Goal: Information Seeking & Learning: Check status

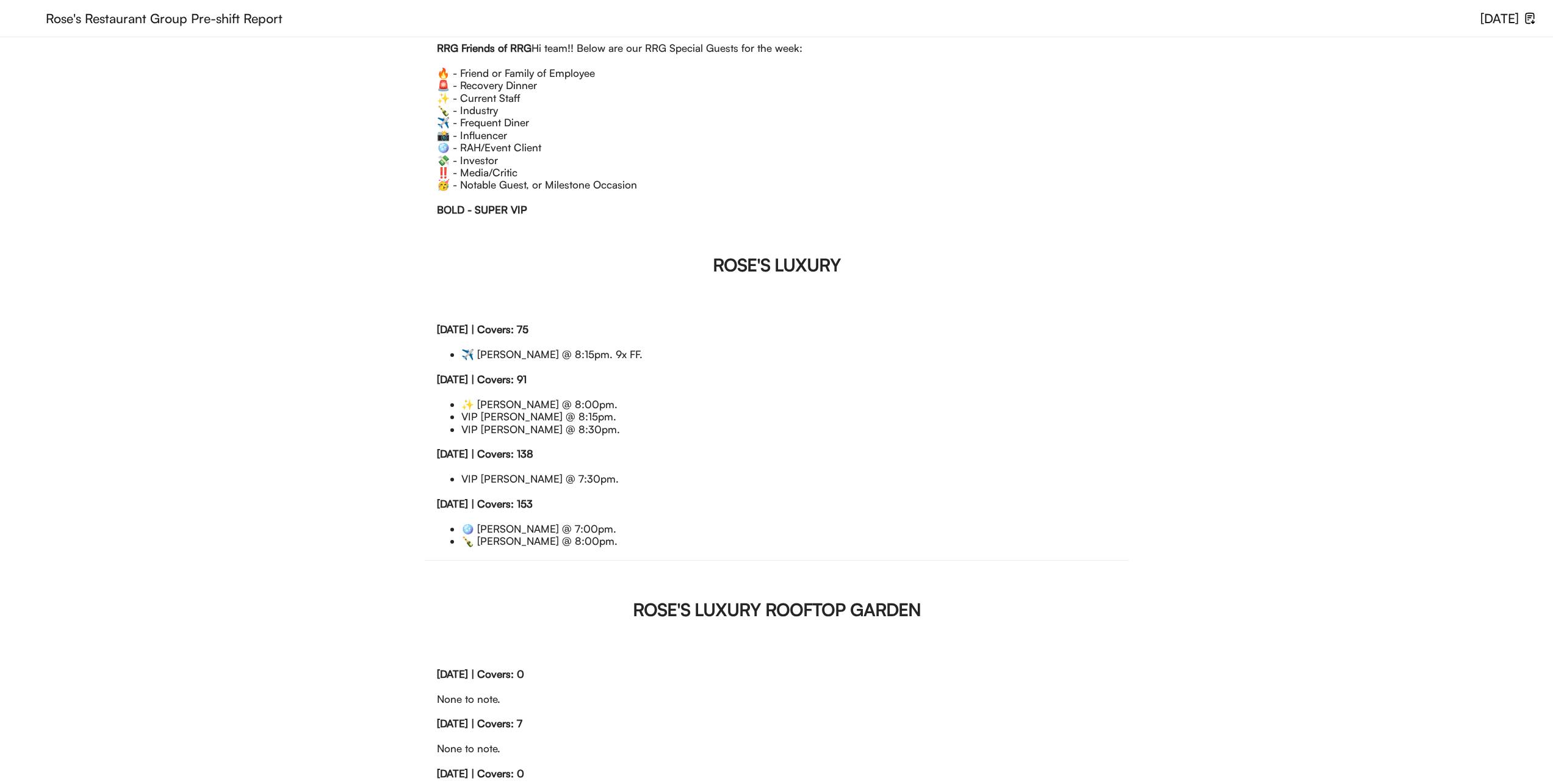
scroll to position [10, 0]
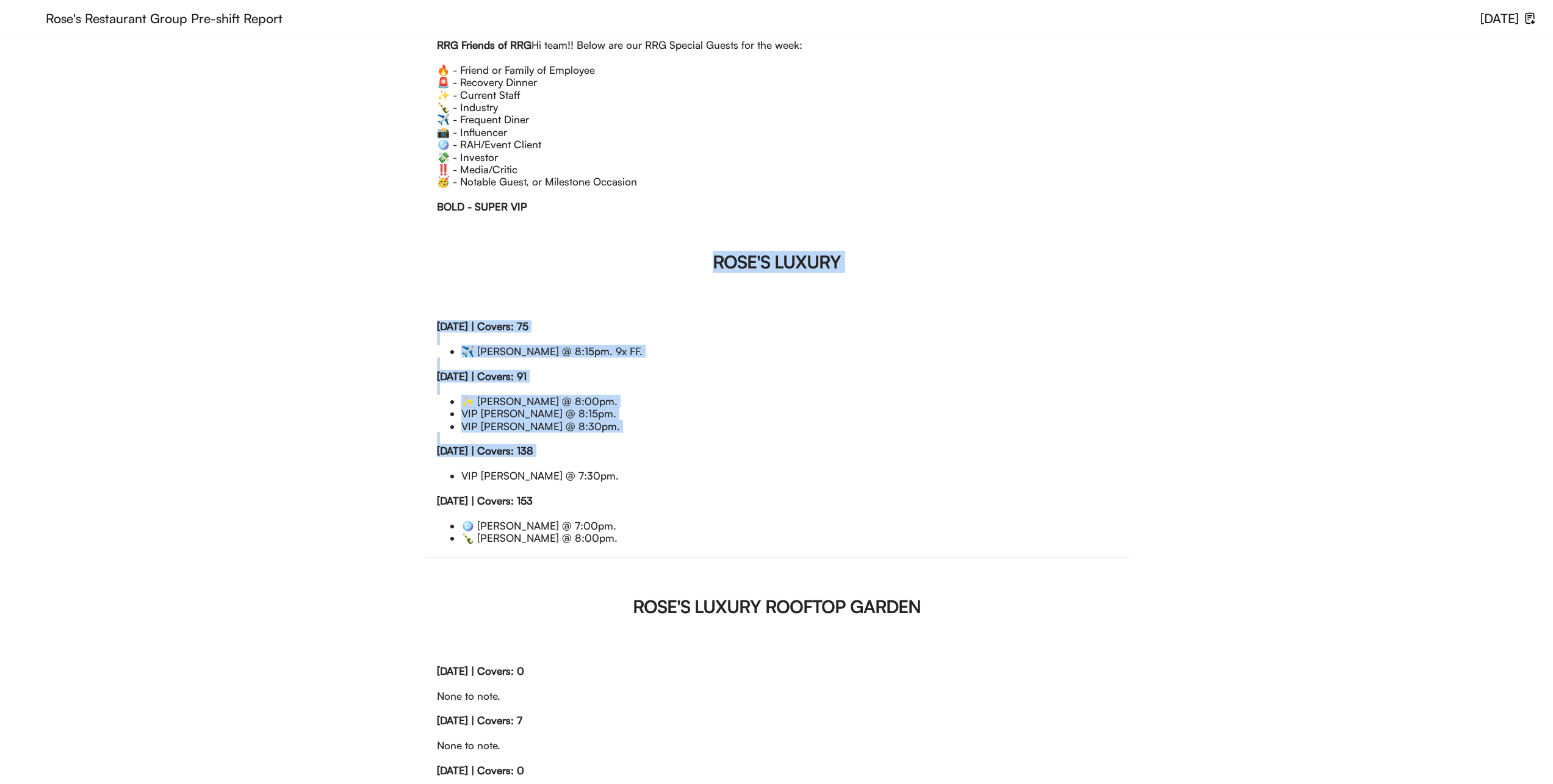
drag, startPoint x: 713, startPoint y: 274, endPoint x: 947, endPoint y: 509, distance: 331.6
click at [947, 509] on div "ROSE'S LUXURY Monday, 9/15 | Covers: Closed None to note. Tuesday, 9/16 | Cover…" at bounding box center [776, 384] width 704 height 343
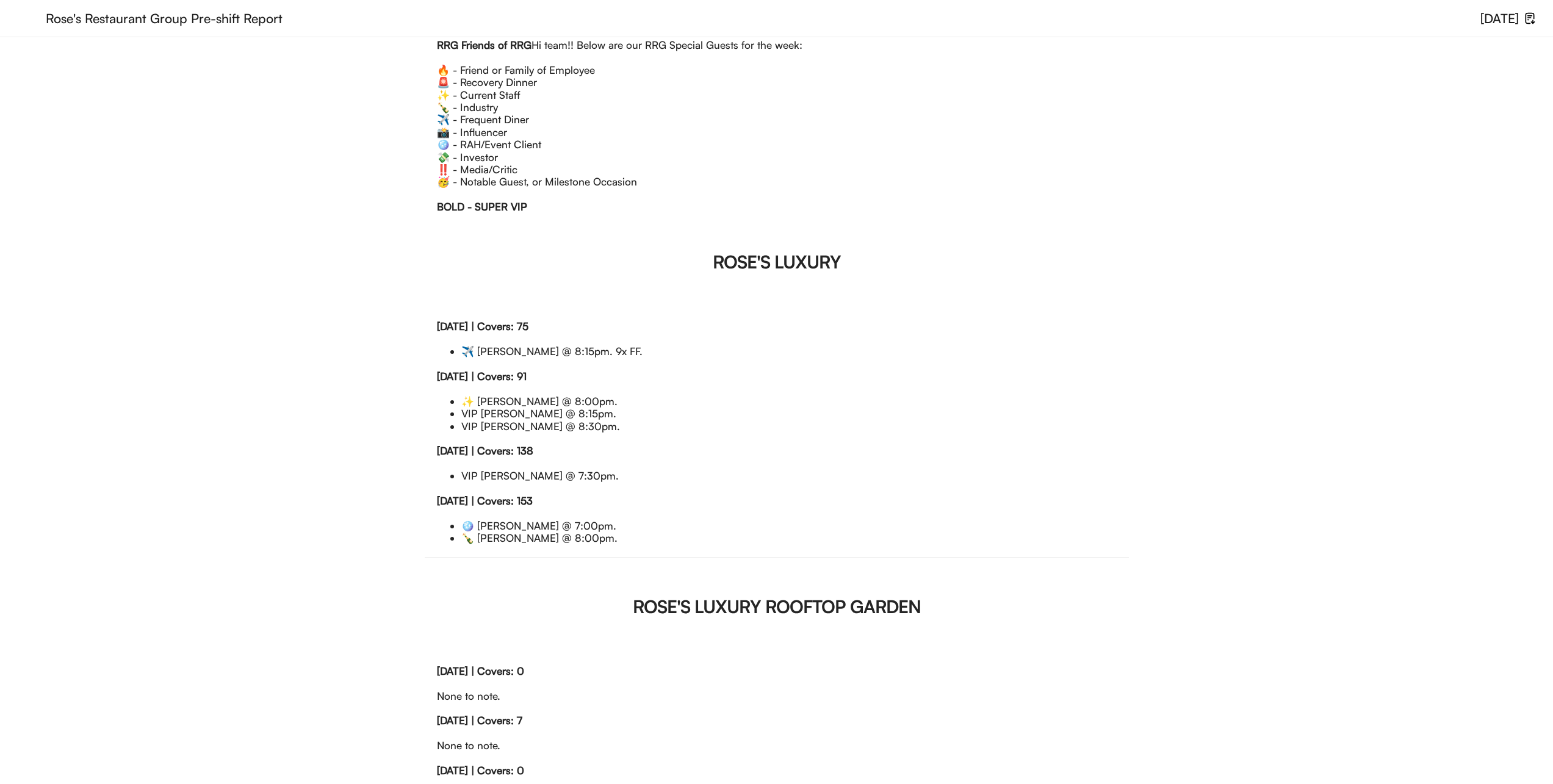
click at [916, 495] on div "Friday, 9/19 | Covers: 138 VIP Judith Murphy @ 7:30pm." at bounding box center [777, 469] width 680 height 50
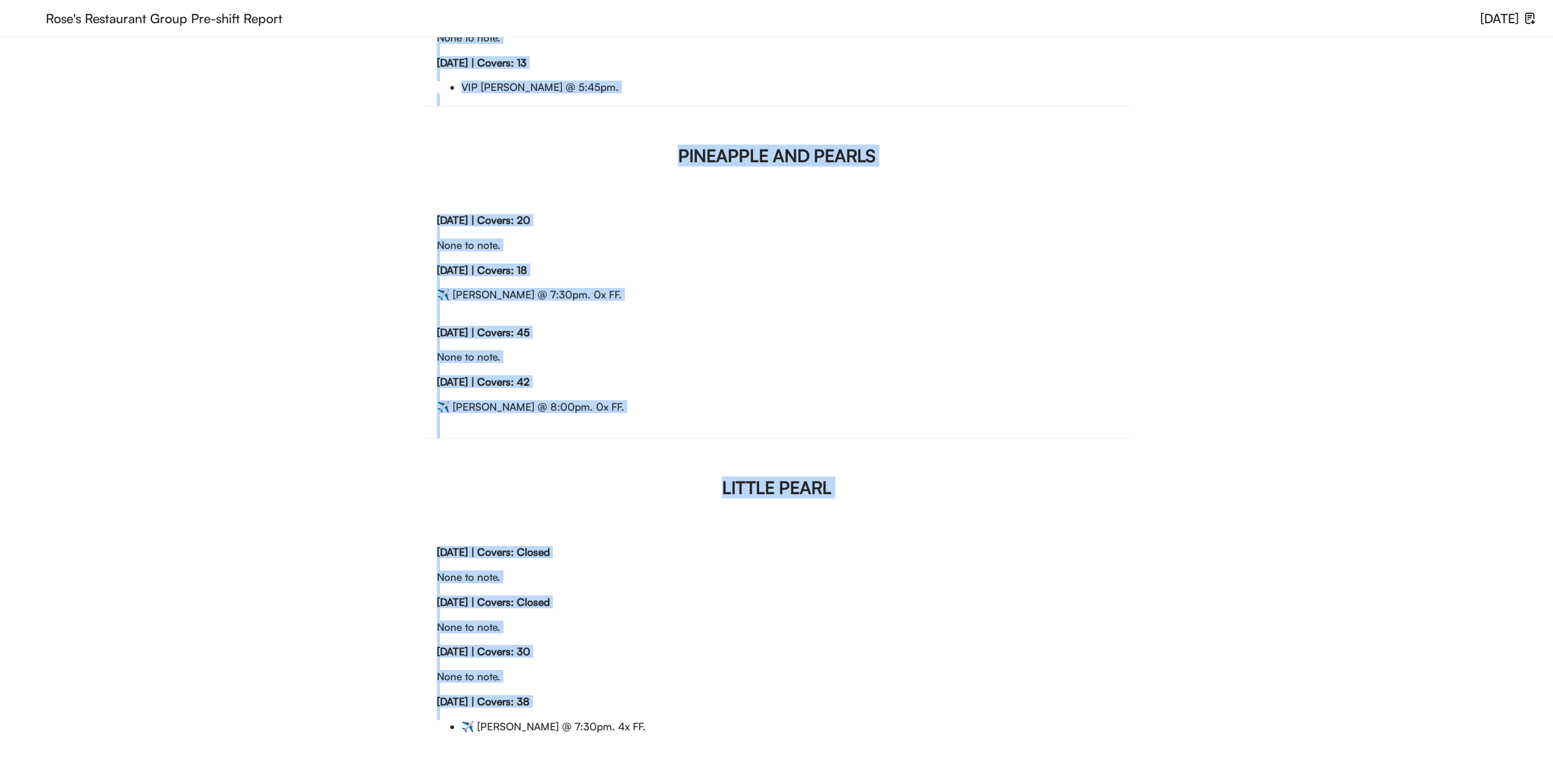
scroll to position [980, 0]
drag, startPoint x: 712, startPoint y: 283, endPoint x: 966, endPoint y: 809, distance: 584.1
copy div "ROSE'S LUXURY Monday, 9/15 | Covers: Closed None to note. Tuesday, 9/16 | Cover…"
